Goal: Information Seeking & Learning: Learn about a topic

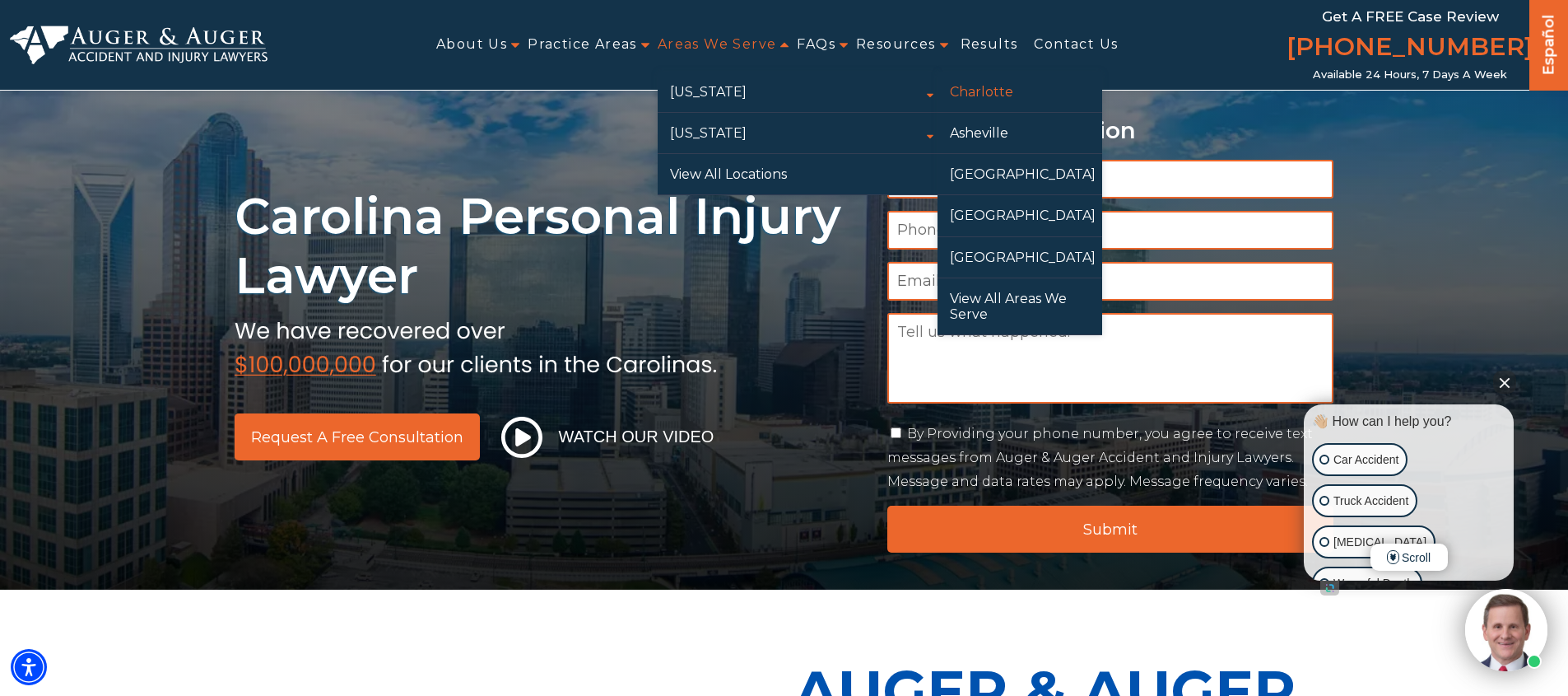
click at [999, 88] on link "Charlotte" at bounding box center [1020, 92] width 165 height 41
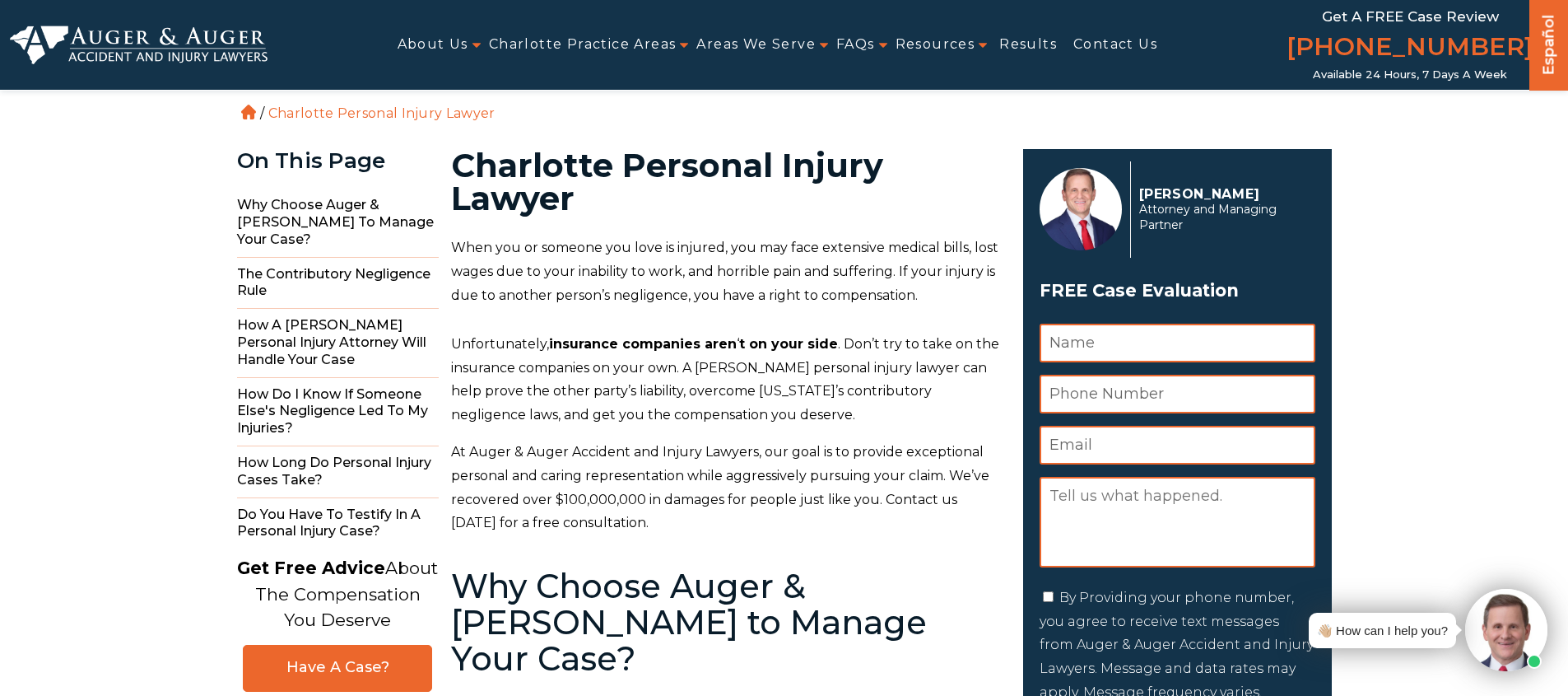
click at [737, 472] on p "At Auger & Auger Accident and Injury Lawyers, our goal is to provide exceptiona…" at bounding box center [727, 488] width 552 height 95
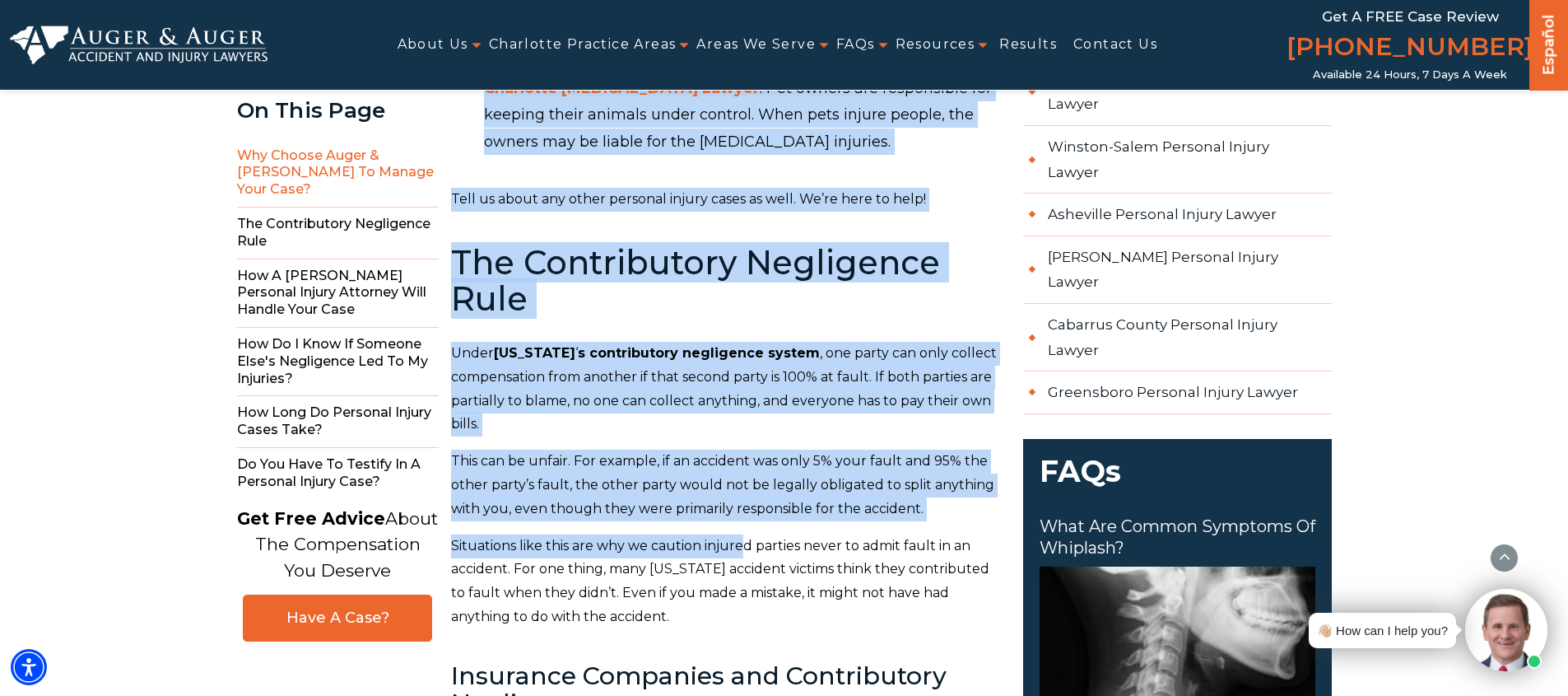
scroll to position [2493, 0]
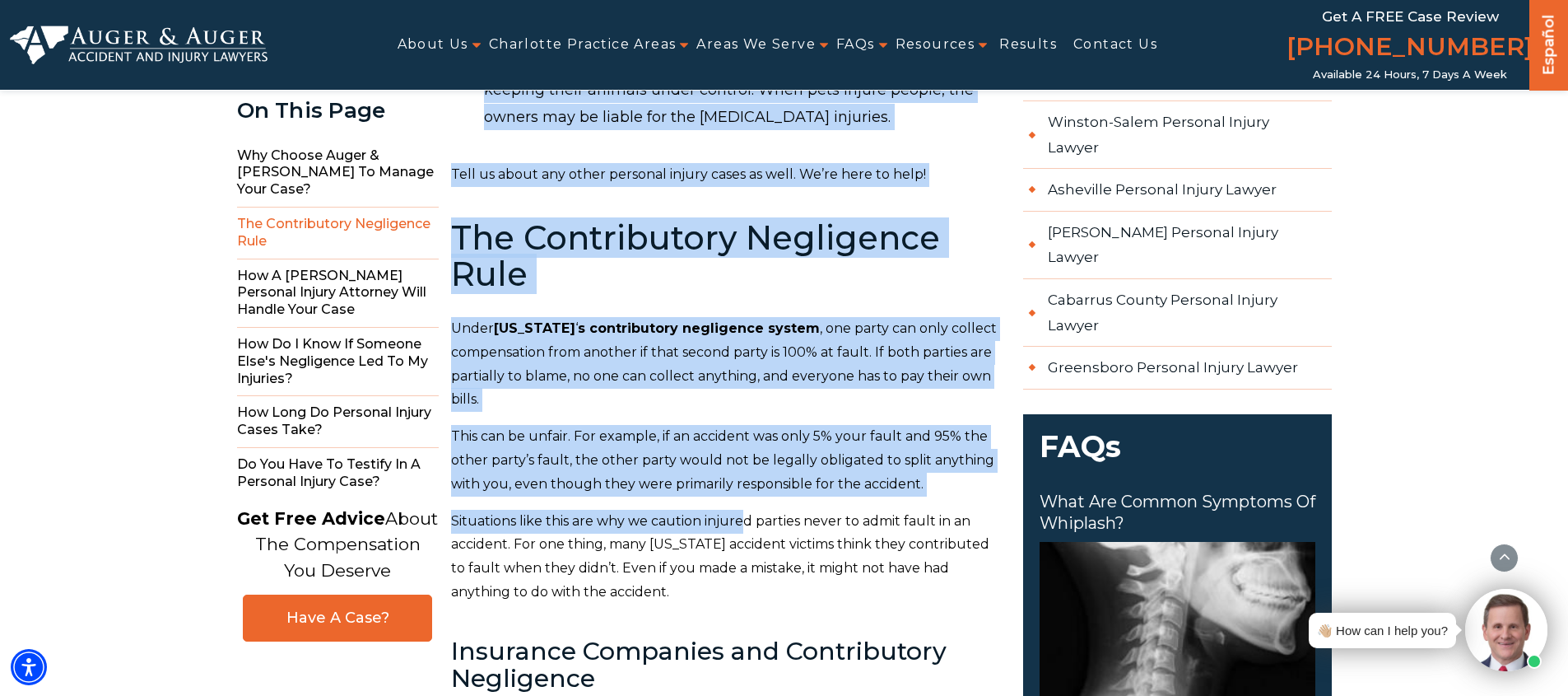
drag, startPoint x: 455, startPoint y: 160, endPoint x: 747, endPoint y: 465, distance: 422.2
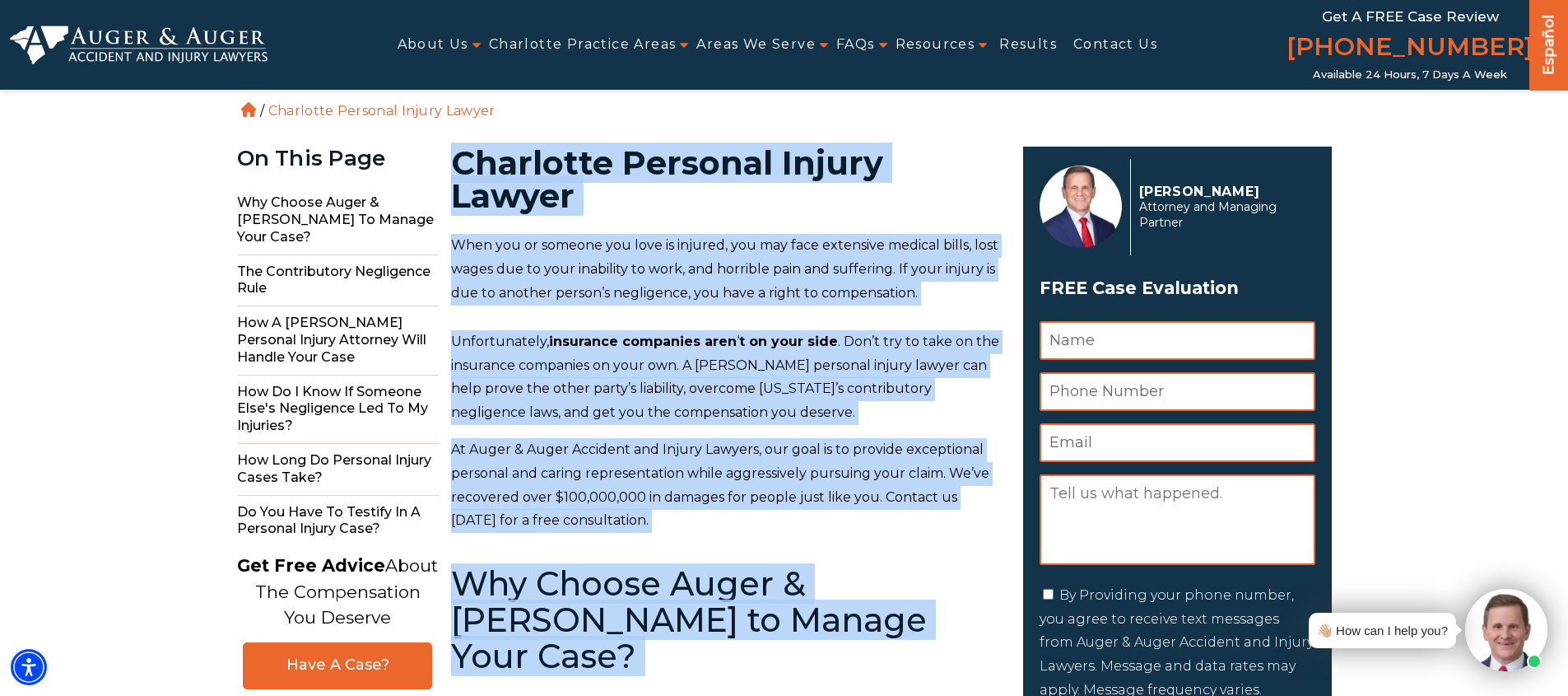
scroll to position [3, 0]
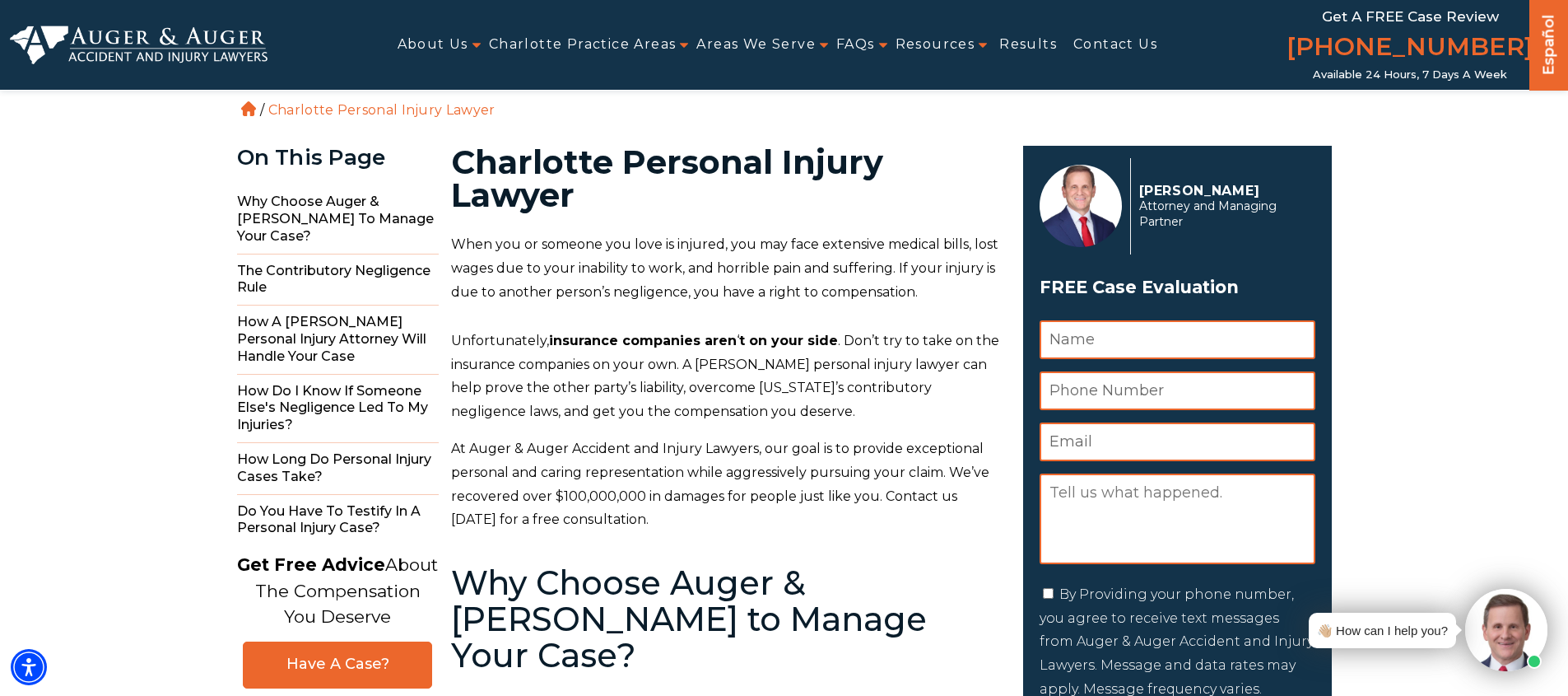
click at [636, 422] on p "Unfortunately, insurance companies aren ‘ t on your side . Don’t try to take on…" at bounding box center [727, 377] width 552 height 95
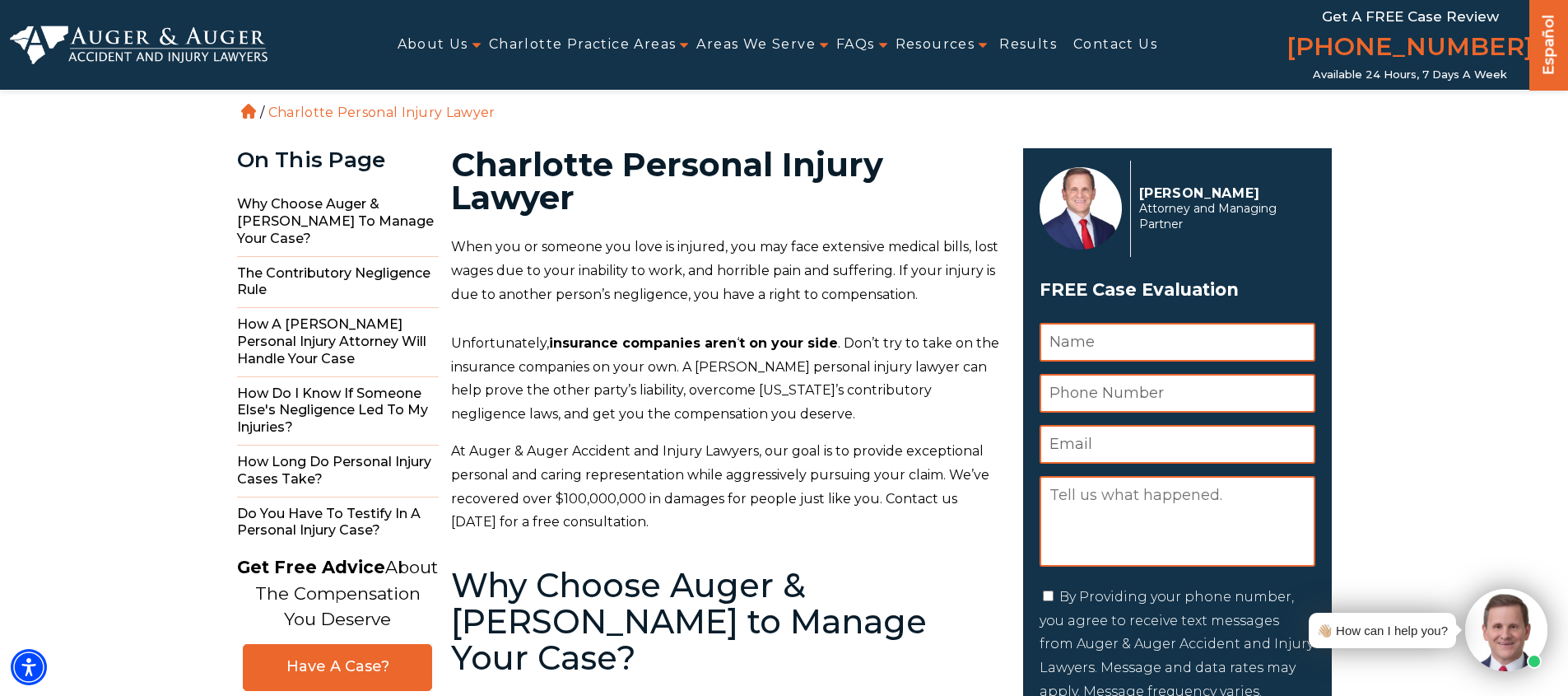
scroll to position [0, 0]
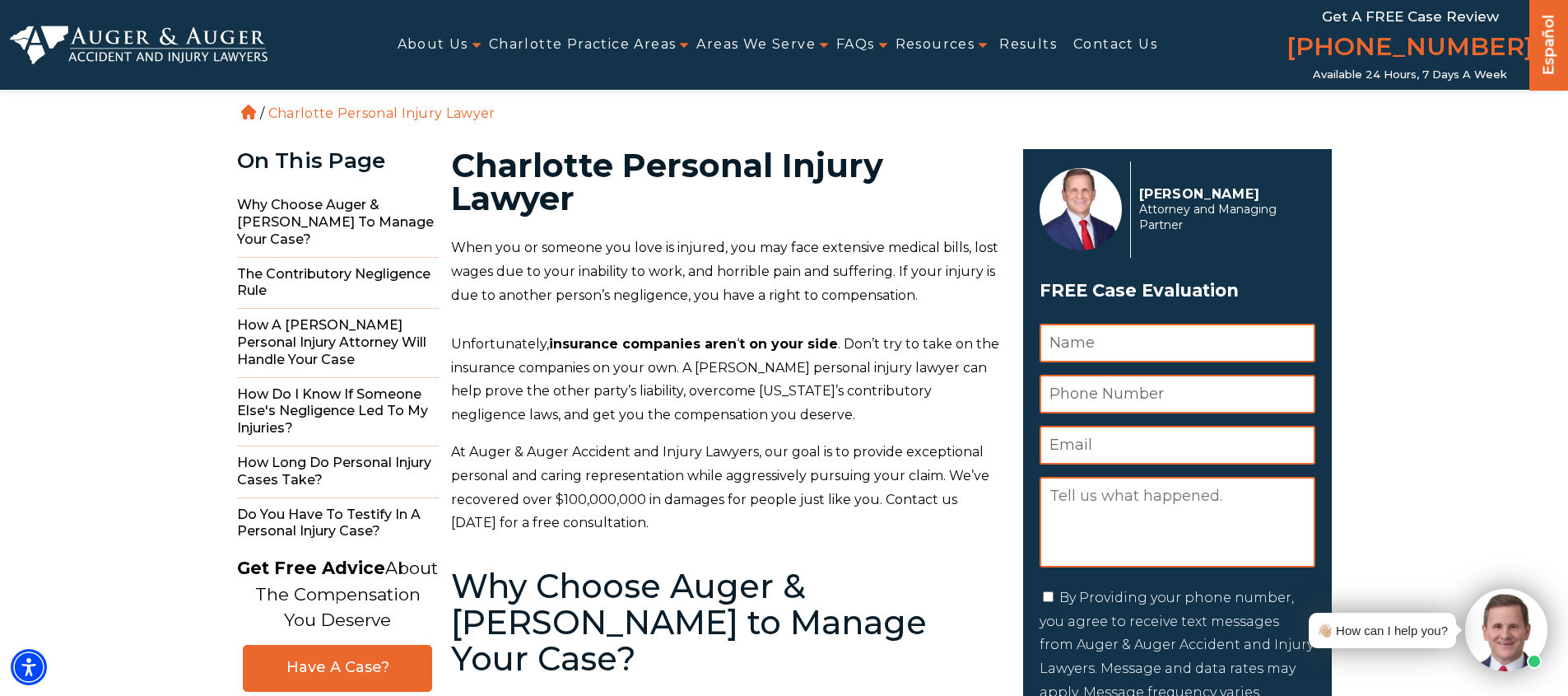
click at [522, 258] on p "When you or someone you love is injured, you may face extensive medical bills, …" at bounding box center [727, 271] width 552 height 70
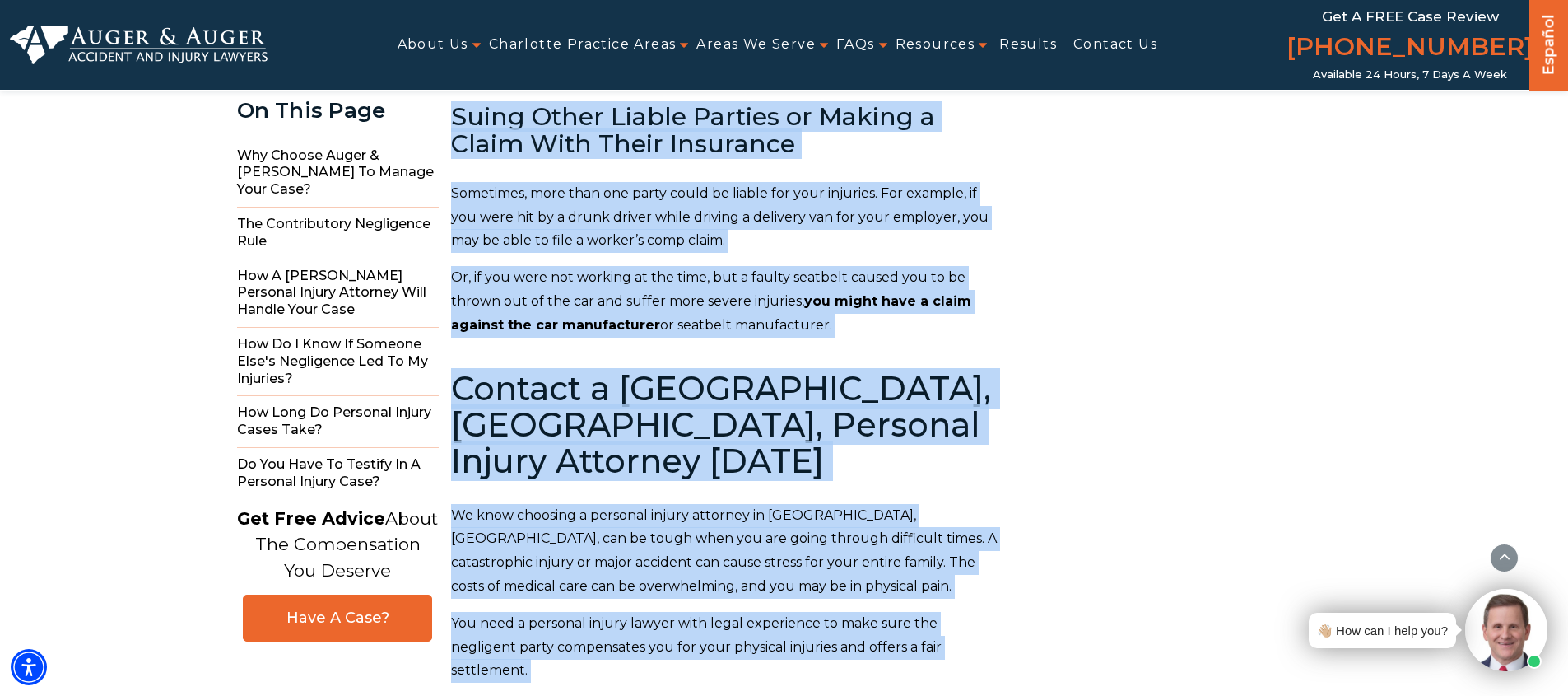
scroll to position [10214, 0]
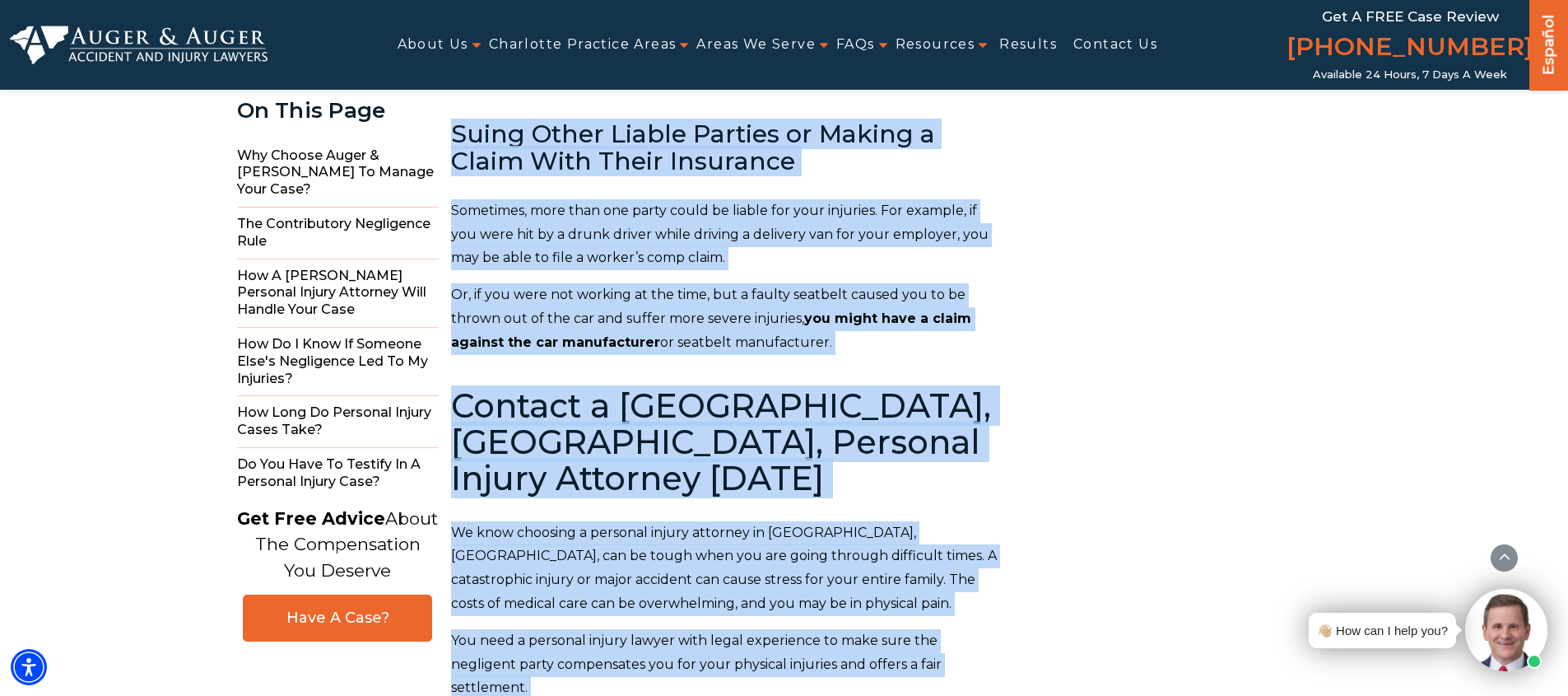
drag, startPoint x: 455, startPoint y: 157, endPoint x: 856, endPoint y: 456, distance: 500.2
copy main "Charlotte Personal Injury Lawyer When you or someone you love is injured, you m…"
